Goal: Complete application form

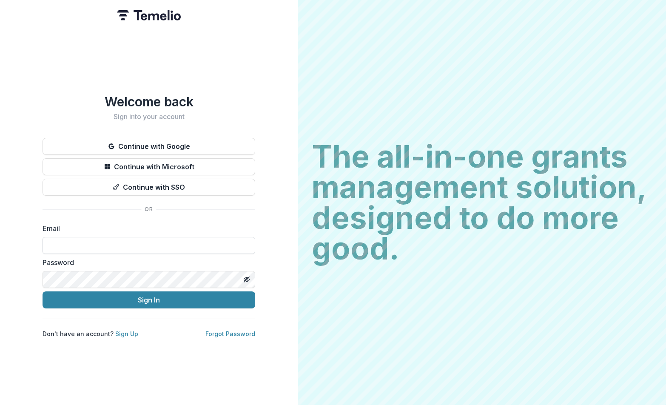
click at [88, 242] on input at bounding box center [149, 245] width 213 height 17
type input "**********"
click at [131, 299] on button "Sign In" at bounding box center [149, 299] width 213 height 17
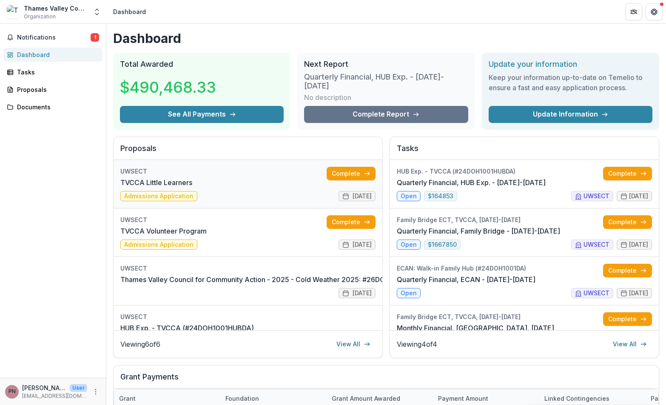
click at [174, 184] on link "TVCCA Little Learners" at bounding box center [156, 182] width 72 height 10
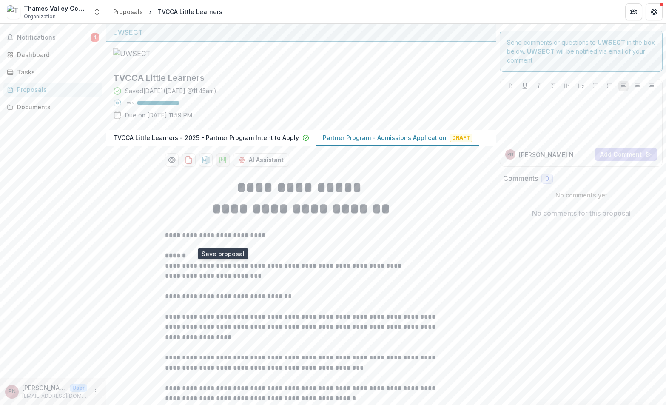
click at [223, 160] on polygon "download-proposal" at bounding box center [223, 158] width 3 height 3
click at [204, 164] on icon "download-proposal" at bounding box center [206, 160] width 9 height 9
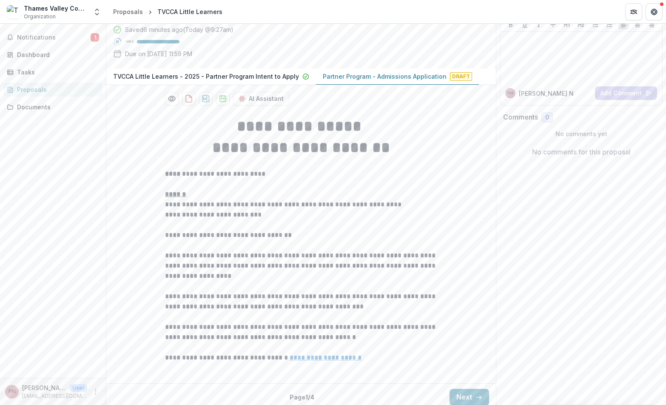
scroll to position [145, 0]
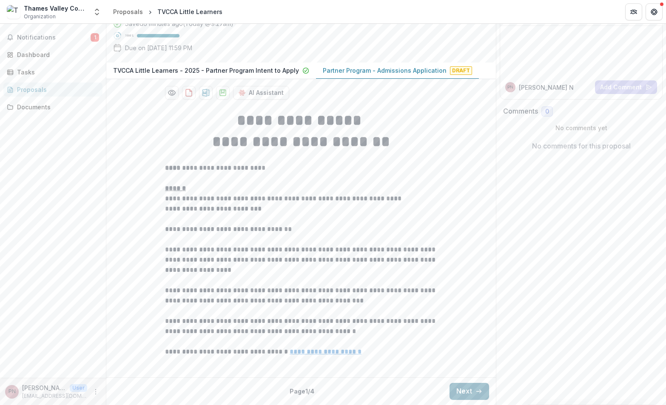
click at [465, 388] on button "Next" at bounding box center [470, 391] width 40 height 17
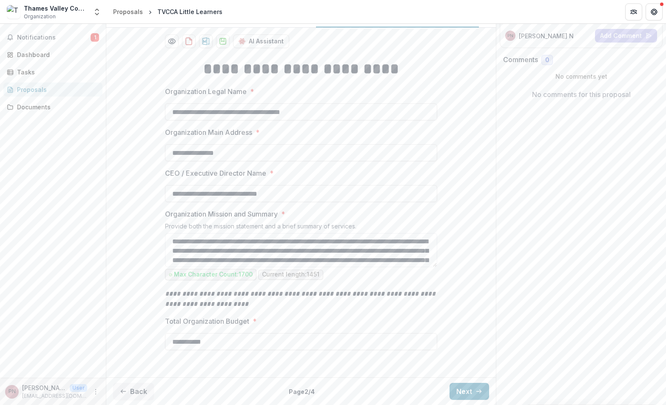
click at [464, 374] on div "**********" at bounding box center [301, 212] width 390 height 322
click at [462, 388] on button "Next" at bounding box center [470, 391] width 40 height 17
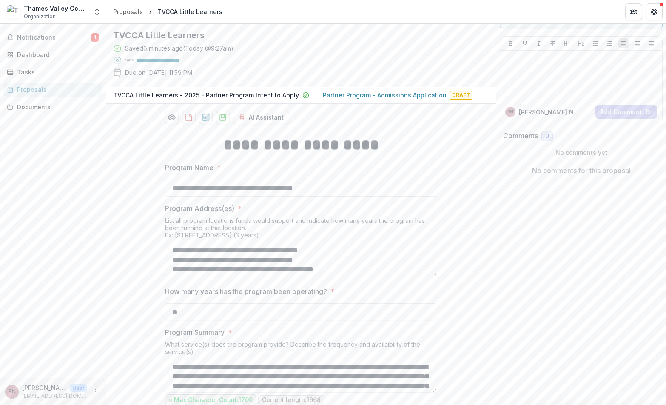
scroll to position [0, 0]
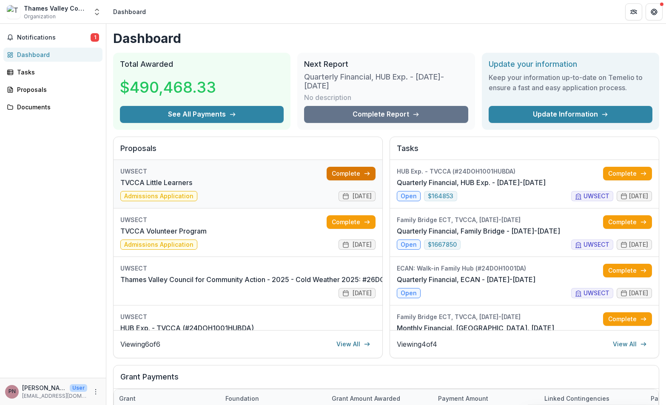
click at [349, 174] on link "Complete" at bounding box center [351, 174] width 49 height 14
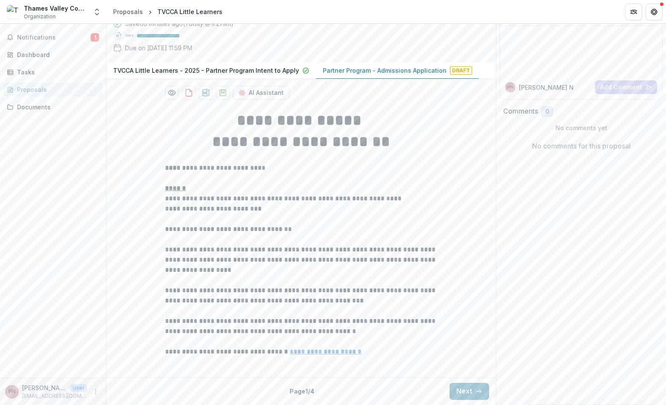
scroll to position [145, 0]
click at [467, 392] on button "Next" at bounding box center [470, 391] width 40 height 17
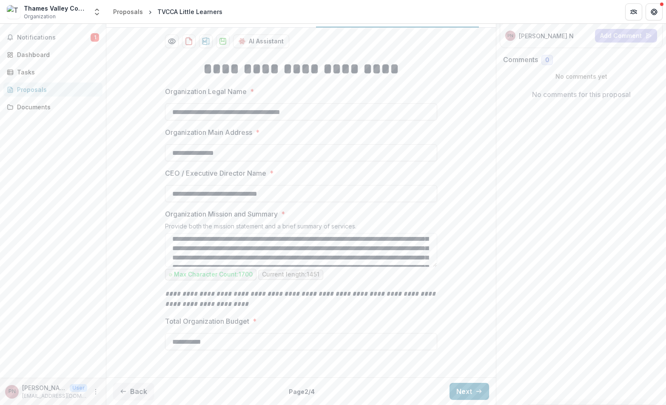
scroll to position [161, 0]
drag, startPoint x: 173, startPoint y: 291, endPoint x: 353, endPoint y: 319, distance: 182.6
click at [353, 282] on div "Organization Mission and Summary * Provide both the mission statement and a bri…" at bounding box center [301, 245] width 272 height 73
click at [361, 267] on textarea "Organization Mission and Summary *" at bounding box center [301, 250] width 272 height 34
paste textarea "***"
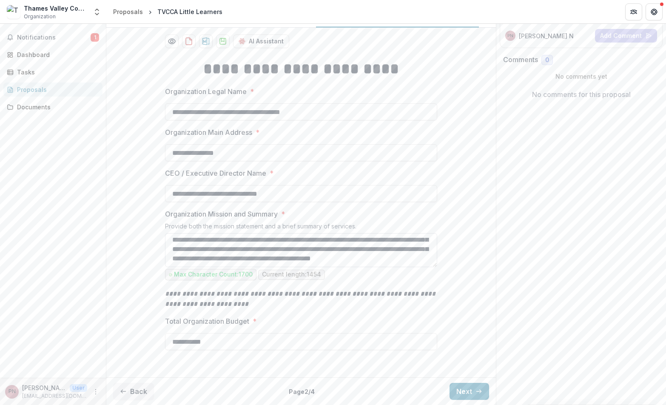
drag, startPoint x: 433, startPoint y: 311, endPoint x: 435, endPoint y: 299, distance: 12.1
click at [435, 267] on textarea "Organization Mission and Summary *" at bounding box center [301, 250] width 272 height 34
click at [424, 267] on textarea "Organization Mission and Summary *" at bounding box center [301, 250] width 272 height 34
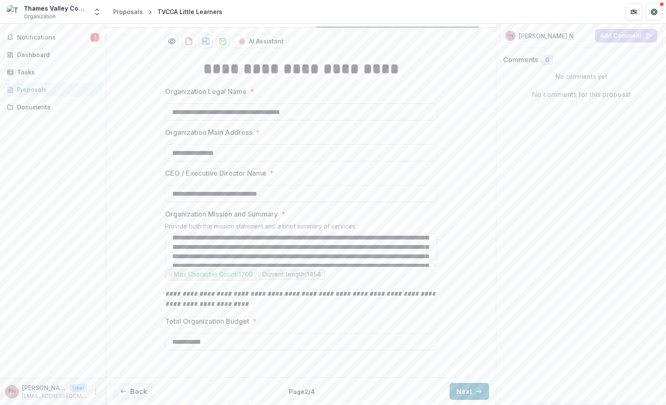
scroll to position [60, 0]
type textarea "**********"
click at [221, 46] on icon "download-proposal" at bounding box center [223, 41] width 9 height 9
click at [470, 391] on button "Next" at bounding box center [470, 391] width 40 height 17
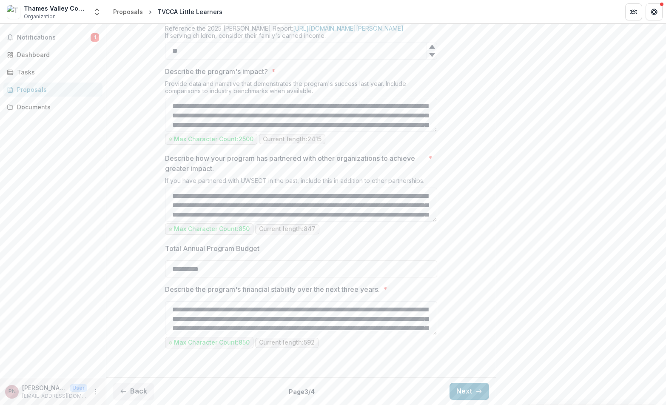
scroll to position [793, 0]
click at [462, 389] on button "Next" at bounding box center [470, 391] width 40 height 17
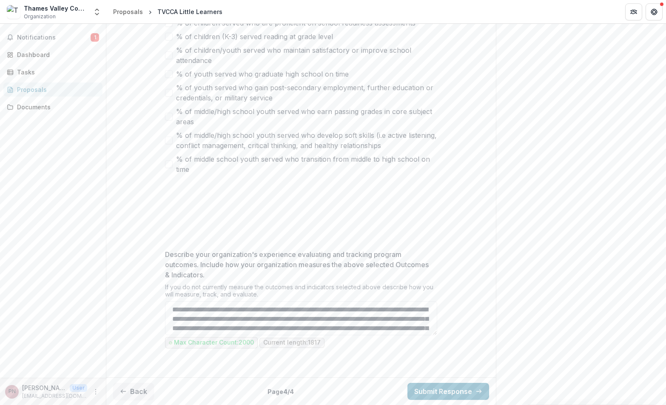
scroll to position [611, 0]
click at [133, 389] on button "Back" at bounding box center [133, 391] width 41 height 17
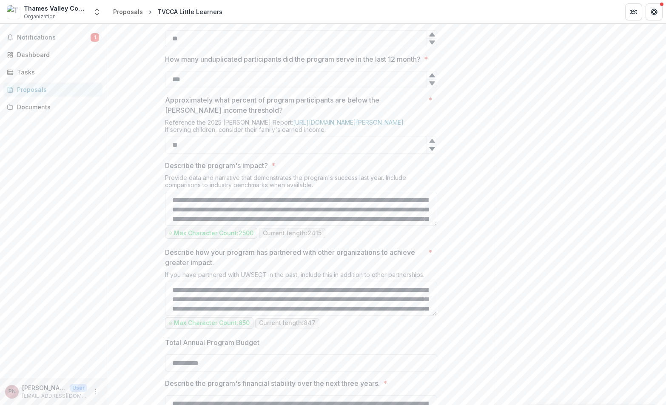
click at [372, 226] on textarea "Describe the program's impact? *" at bounding box center [301, 209] width 272 height 34
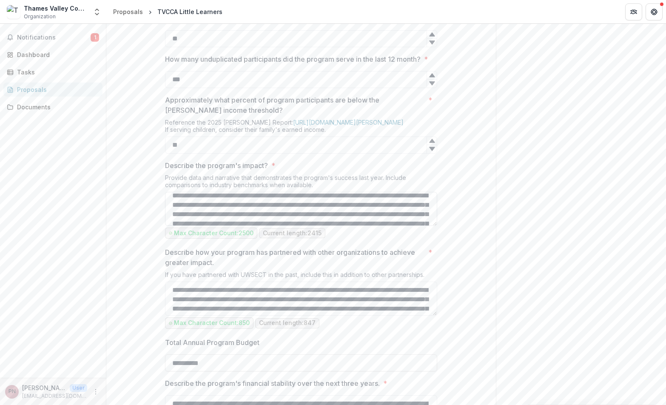
scroll to position [111, 0]
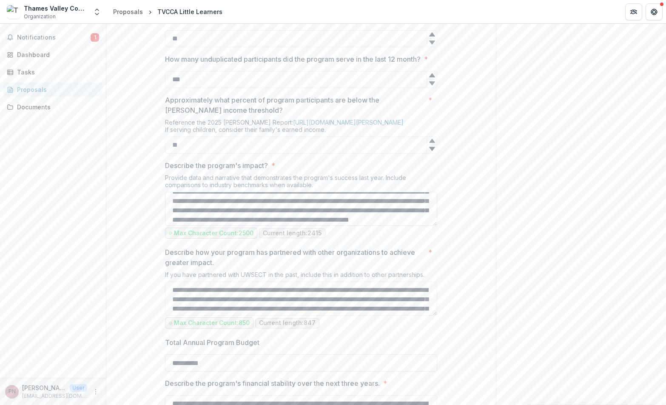
drag, startPoint x: 288, startPoint y: 308, endPoint x: 316, endPoint y: 305, distance: 28.3
click at [316, 226] on textarea "Describe the program's impact? *" at bounding box center [301, 209] width 272 height 34
click at [342, 226] on textarea "Describe the program's impact? *" at bounding box center [301, 209] width 272 height 34
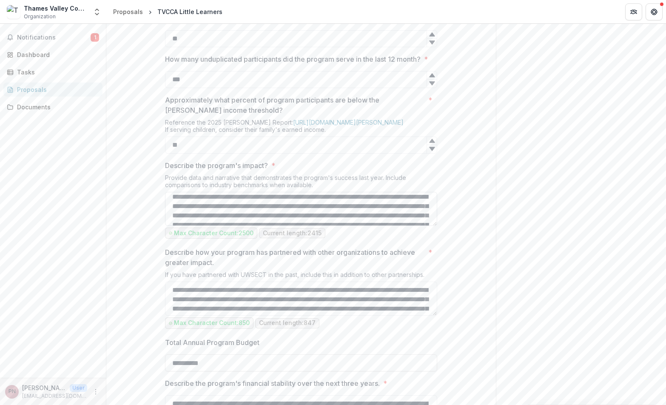
scroll to position [41, 0]
click at [309, 226] on textarea "Describe the program's impact? *" at bounding box center [301, 209] width 272 height 34
click at [328, 226] on textarea "Describe the program's impact? *" at bounding box center [301, 209] width 272 height 34
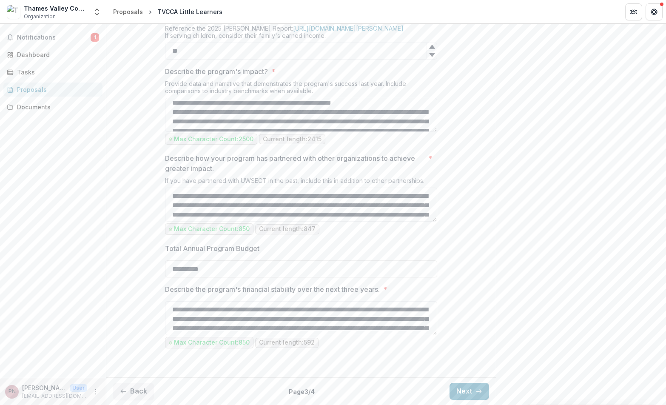
scroll to position [793, 0]
type textarea "**********"
click at [463, 394] on button "Next" at bounding box center [470, 391] width 40 height 17
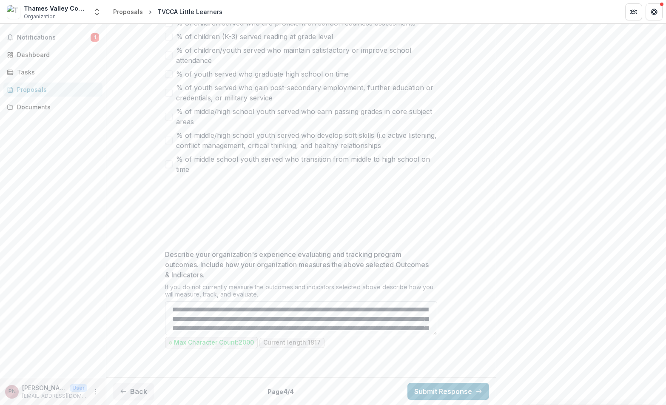
click at [324, 315] on textarea "Describe your organization's experience evaluating and tracking program outcome…" at bounding box center [301, 318] width 272 height 34
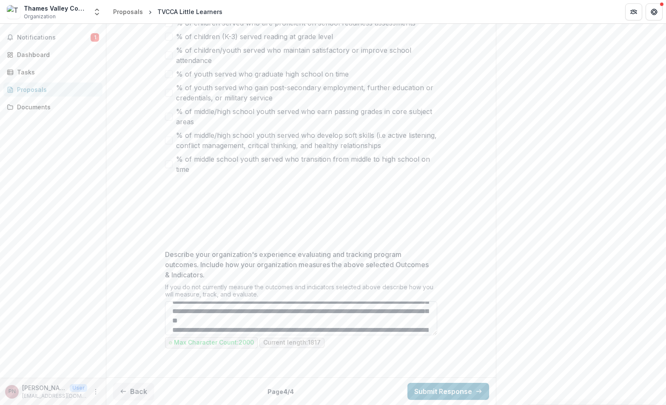
scroll to position [45, 0]
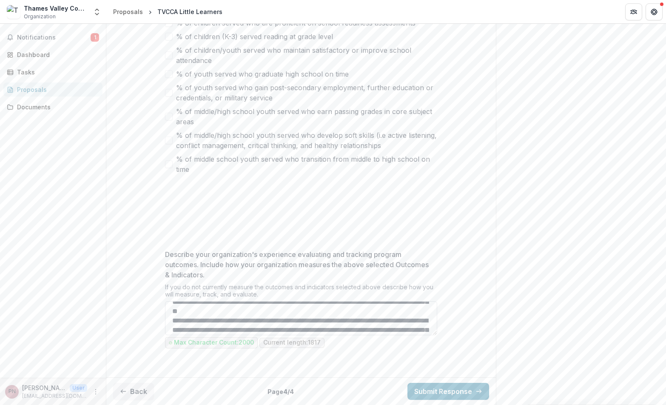
click at [364, 327] on textarea "Describe your organization's experience evaluating and tracking program outcome…" at bounding box center [301, 318] width 272 height 34
click at [368, 327] on textarea "Describe your organization's experience evaluating and tracking program outcome…" at bounding box center [301, 318] width 272 height 34
click at [385, 328] on textarea "Describe your organization's experience evaluating and tracking program outcome…" at bounding box center [301, 318] width 272 height 34
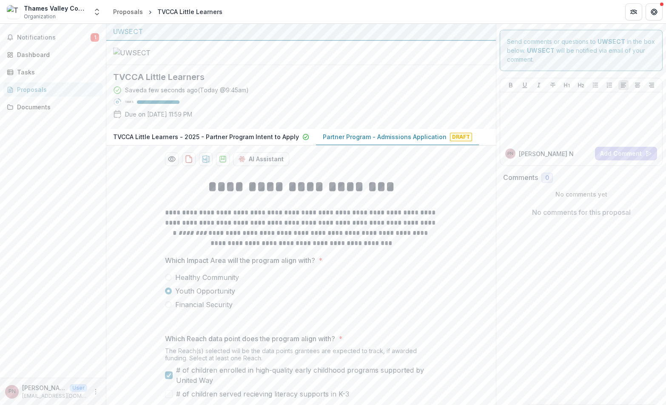
scroll to position [0, 0]
type textarea "**********"
click at [223, 164] on icon "download-proposal" at bounding box center [223, 160] width 9 height 9
click at [202, 164] on icon "download-proposal" at bounding box center [205, 160] width 7 height 8
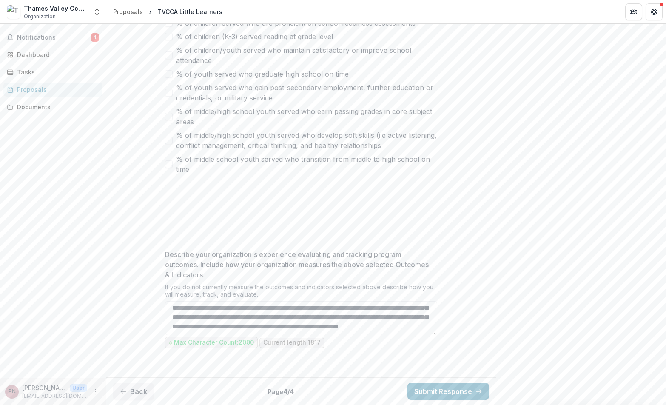
scroll to position [611, 0]
click at [439, 389] on button "Submit Response" at bounding box center [448, 391] width 82 height 17
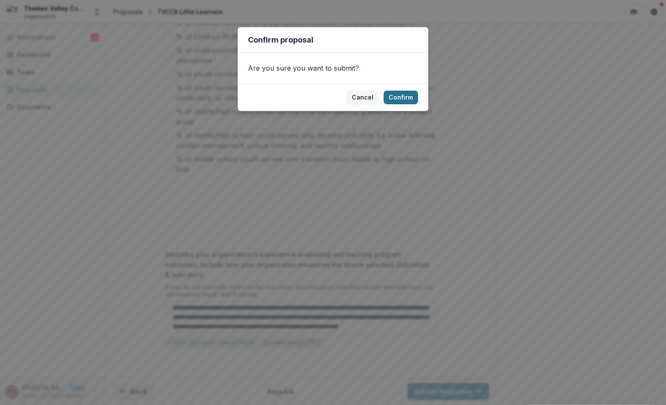
click at [400, 97] on button "Confirm" at bounding box center [401, 98] width 34 height 14
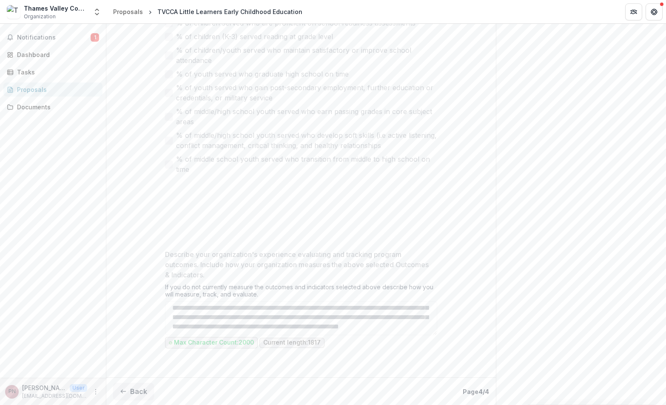
scroll to position [638, 0]
